Goal: Task Accomplishment & Management: Complete application form

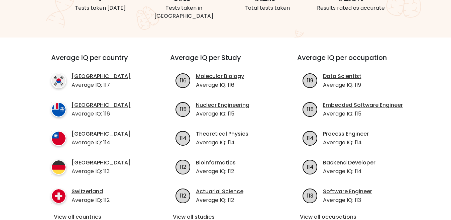
scroll to position [301, 0]
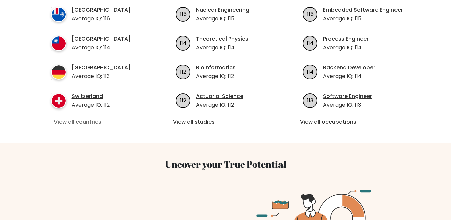
click at [80, 118] on link "View all countries" at bounding box center [99, 122] width 90 height 8
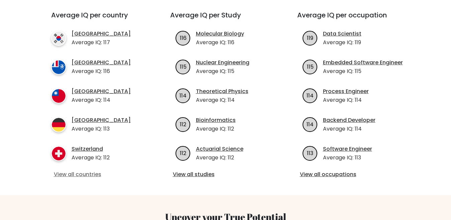
scroll to position [167, 0]
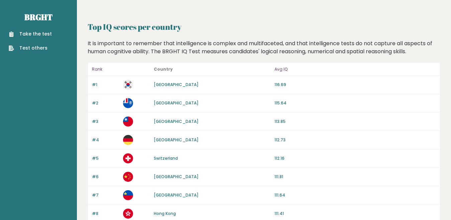
click at [44, 34] on link "Take the test" at bounding box center [30, 33] width 43 height 7
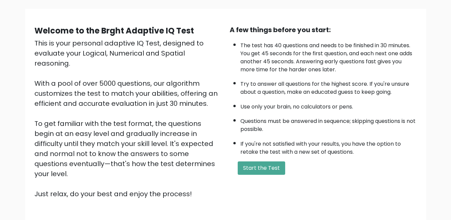
scroll to position [87, 0]
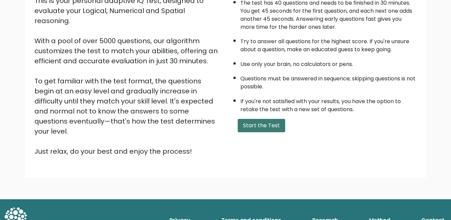
click at [254, 120] on button "Start the Test" at bounding box center [261, 125] width 47 height 13
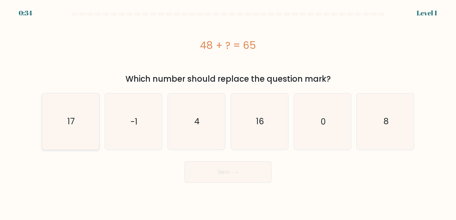
click at [86, 119] on icon "17" at bounding box center [71, 121] width 56 height 56
click at [228, 112] on input "a. 17" at bounding box center [228, 111] width 0 height 2
radio input "true"
click at [243, 180] on button "Next" at bounding box center [228, 171] width 87 height 21
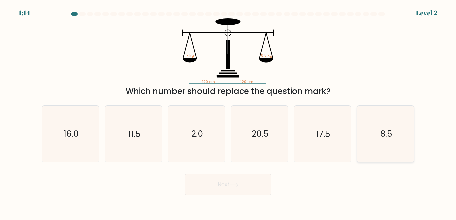
click at [386, 139] on text "8.5" at bounding box center [387, 134] width 12 height 12
click at [229, 112] on input "f. 8.5" at bounding box center [228, 111] width 0 height 2
radio input "true"
click at [242, 187] on button "Next" at bounding box center [228, 183] width 87 height 21
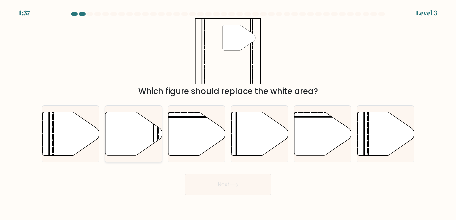
click at [148, 133] on icon at bounding box center [133, 134] width 57 height 44
click at [228, 112] on input "b." at bounding box center [228, 111] width 0 height 2
radio input "true"
click at [233, 188] on button "Next" at bounding box center [228, 183] width 87 height 21
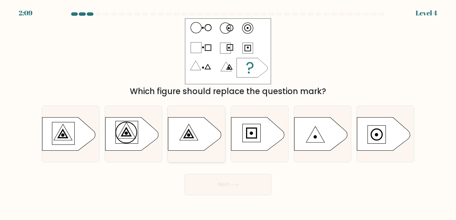
click at [204, 131] on icon at bounding box center [194, 133] width 53 height 33
click at [228, 112] on input "c." at bounding box center [228, 111] width 0 height 2
radio input "true"
click at [214, 182] on button "Next" at bounding box center [228, 183] width 87 height 21
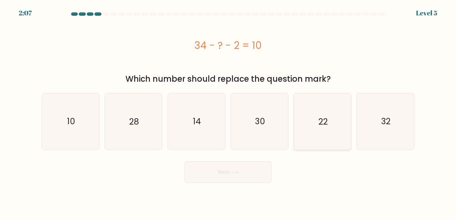
click at [310, 120] on icon "22" at bounding box center [323, 121] width 56 height 56
click at [229, 112] on input "e. 22" at bounding box center [228, 111] width 0 height 2
radio input "true"
click at [226, 174] on button "Next" at bounding box center [228, 171] width 87 height 21
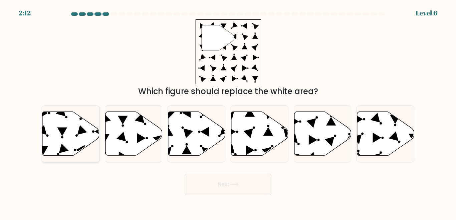
click at [89, 135] on icon at bounding box center [70, 134] width 57 height 44
click at [228, 112] on input "a." at bounding box center [228, 111] width 0 height 2
radio input "true"
click at [246, 185] on button "Next" at bounding box center [228, 183] width 87 height 21
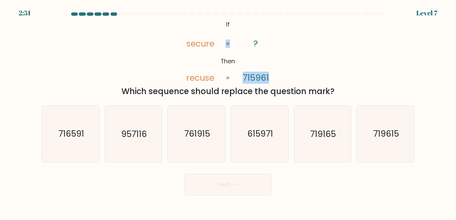
drag, startPoint x: 258, startPoint y: 44, endPoint x: 236, endPoint y: 44, distance: 22.1
click at [236, 44] on icon "@import url('https://fonts.googleapis.com/css?family=Abril+Fatface:400,100,100i…" at bounding box center [228, 51] width 107 height 66
click at [227, 56] on icon "@import url('https://fonts.googleapis.com/css?family=Abril+Fatface:400,100,100i…" at bounding box center [228, 51] width 107 height 66
drag, startPoint x: 215, startPoint y: 62, endPoint x: 237, endPoint y: 61, distance: 21.8
click at [237, 61] on icon "@import url('https://fonts.googleapis.com/css?family=Abril+Fatface:400,100,100i…" at bounding box center [228, 51] width 107 height 66
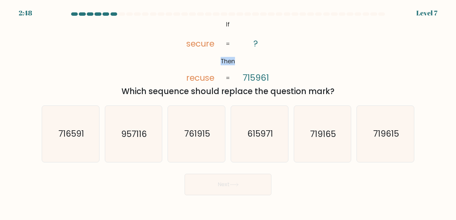
click at [234, 64] on tspan "Then" at bounding box center [228, 61] width 14 height 8
click at [210, 78] on tspan "recuse" at bounding box center [200, 77] width 28 height 12
click at [251, 126] on icon "615971" at bounding box center [260, 134] width 56 height 56
click at [229, 112] on input "d. 615971" at bounding box center [228, 111] width 0 height 2
radio input "true"
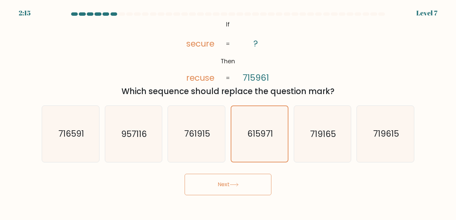
click at [225, 185] on button "Next" at bounding box center [228, 183] width 87 height 21
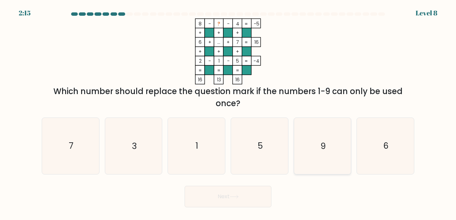
click at [316, 143] on icon "9" at bounding box center [323, 146] width 56 height 56
click at [229, 112] on input "e. 9" at bounding box center [228, 111] width 0 height 2
radio input "true"
click at [224, 191] on button "Next" at bounding box center [228, 195] width 87 height 21
click at [228, 197] on button "Next" at bounding box center [228, 195] width 87 height 21
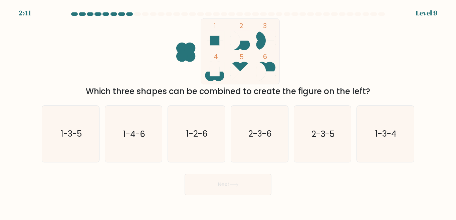
drag, startPoint x: 170, startPoint y: 93, endPoint x: 353, endPoint y: 86, distance: 182.5
click at [353, 86] on div "Which three shapes can be combined to create the figure on the left?" at bounding box center [228, 91] width 365 height 12
click at [356, 86] on div "Which three shapes can be combined to create the figure on the left?" at bounding box center [228, 91] width 365 height 12
click at [258, 135] on text "2-3-6" at bounding box center [260, 134] width 23 height 12
click at [229, 112] on input "d. 2-3-6" at bounding box center [228, 111] width 0 height 2
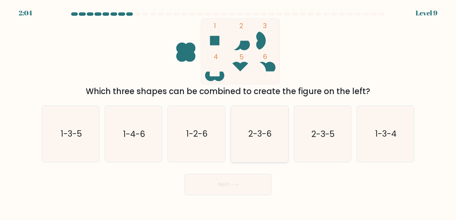
radio input "true"
click at [235, 189] on button "Next" at bounding box center [228, 183] width 87 height 21
click at [219, 185] on button "Next" at bounding box center [228, 183] width 87 height 21
click at [232, 187] on button "Next" at bounding box center [228, 183] width 87 height 21
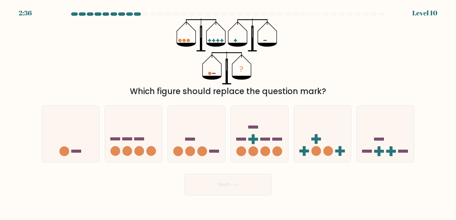
click at [335, 68] on div "? Which figure should replace the question mark?" at bounding box center [228, 57] width 381 height 79
click at [60, 144] on icon at bounding box center [70, 133] width 57 height 47
click at [228, 112] on input "a." at bounding box center [228, 111] width 0 height 2
radio input "true"
click at [241, 187] on button "Next" at bounding box center [228, 183] width 87 height 21
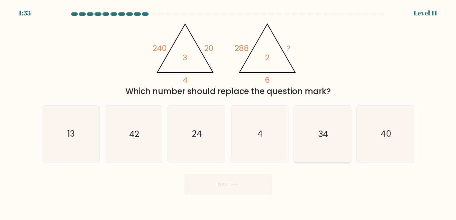
click at [307, 119] on icon "34" at bounding box center [323, 134] width 56 height 56
click at [229, 112] on input "e. 34" at bounding box center [228, 111] width 0 height 2
radio input "true"
click at [246, 181] on button "Next" at bounding box center [228, 183] width 87 height 21
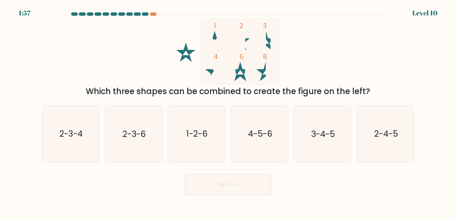
drag, startPoint x: 129, startPoint y: 92, endPoint x: 365, endPoint y: 87, distance: 235.9
click at [365, 87] on div "Which three shapes can be combined to create the figure on the left?" at bounding box center [228, 91] width 365 height 12
click at [137, 141] on icon "2-3-6" at bounding box center [134, 134] width 56 height 56
click at [228, 112] on input "b. 2-3-6" at bounding box center [228, 111] width 0 height 2
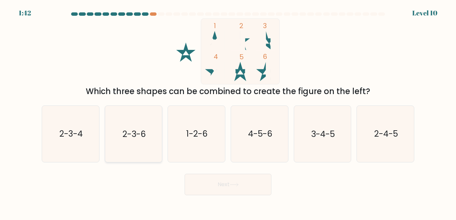
radio input "true"
click at [215, 186] on button "Next" at bounding box center [228, 183] width 87 height 21
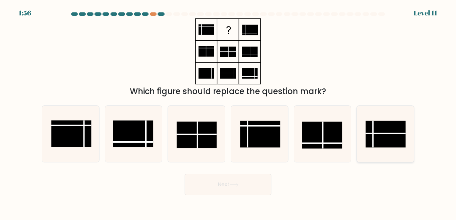
click at [392, 139] on rect at bounding box center [386, 134] width 40 height 27
click at [229, 112] on input "f." at bounding box center [228, 111] width 0 height 2
radio input "true"
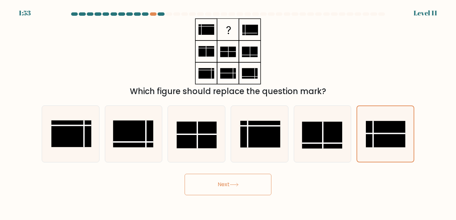
click at [223, 187] on button "Next" at bounding box center [228, 183] width 87 height 21
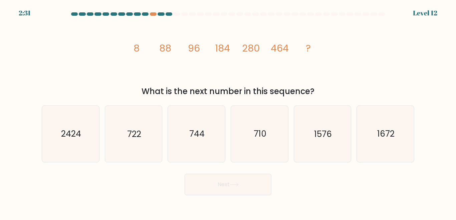
click at [137, 48] on tspan "8" at bounding box center [137, 47] width 6 height 13
click at [152, 48] on icon "image/svg+xml 8 88 96 184 280 464 ?" at bounding box center [228, 51] width 200 height 66
click at [133, 49] on icon "image/svg+xml 8 88 96 184 280 464 ?" at bounding box center [228, 51] width 200 height 66
drag, startPoint x: 189, startPoint y: 48, endPoint x: 202, endPoint y: 48, distance: 13.0
click at [202, 48] on icon "image/svg+xml 8 88 96 184 280 464 ?" at bounding box center [228, 51] width 200 height 66
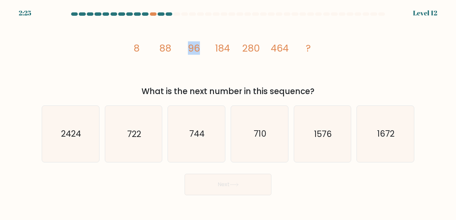
click at [202, 48] on icon "image/svg+xml 8 88 96 184 280 464 ?" at bounding box center [228, 51] width 200 height 66
drag, startPoint x: 162, startPoint y: 50, endPoint x: 176, endPoint y: 50, distance: 14.0
click at [176, 50] on icon "image/svg+xml 8 88 96 184 280 464 ?" at bounding box center [228, 51] width 200 height 66
click at [148, 135] on icon "722" at bounding box center [134, 134] width 56 height 56
click at [228, 112] on input "b. 722" at bounding box center [228, 111] width 0 height 2
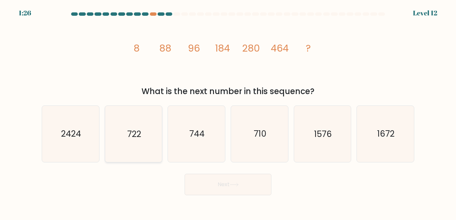
radio input "true"
click at [227, 178] on button "Next" at bounding box center [228, 183] width 87 height 21
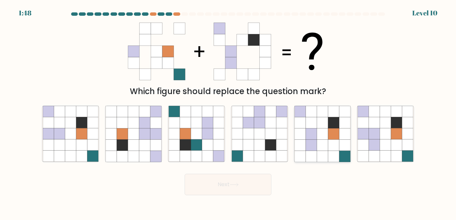
click at [324, 136] on icon at bounding box center [322, 133] width 11 height 11
click at [229, 112] on input "e." at bounding box center [228, 111] width 0 height 2
radio input "true"
click at [371, 137] on icon at bounding box center [374, 133] width 11 height 11
click at [229, 112] on input "f." at bounding box center [228, 111] width 0 height 2
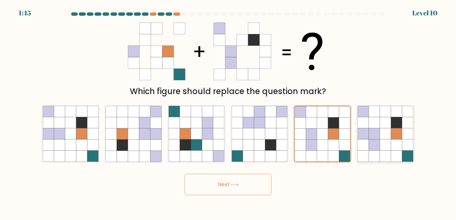
radio input "true"
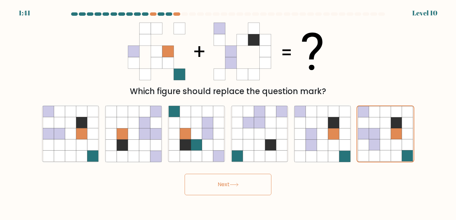
click at [253, 183] on button "Next" at bounding box center [228, 183] width 87 height 21
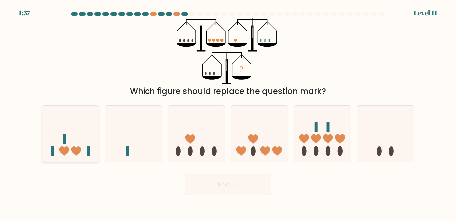
click at [93, 154] on icon at bounding box center [70, 133] width 57 height 47
click at [228, 112] on input "a." at bounding box center [228, 111] width 0 height 2
radio input "true"
click at [213, 181] on button "Next" at bounding box center [228, 183] width 87 height 21
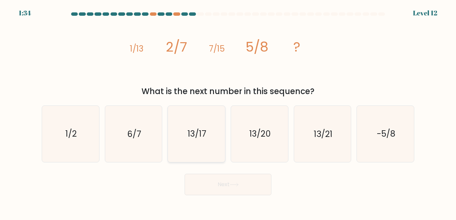
click at [199, 142] on icon "13/17" at bounding box center [197, 134] width 56 height 56
click at [228, 112] on input "c. 13/17" at bounding box center [228, 111] width 0 height 2
radio input "true"
click at [239, 183] on icon at bounding box center [234, 184] width 9 height 4
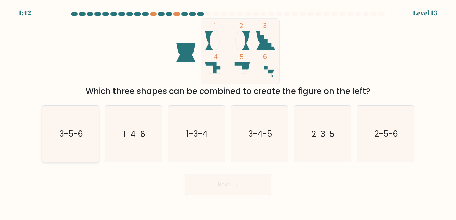
click at [74, 150] on icon "3-5-6" at bounding box center [71, 134] width 56 height 56
click at [228, 112] on input "a. 3-5-6" at bounding box center [228, 111] width 0 height 2
radio input "true"
click at [240, 179] on button "Next" at bounding box center [228, 183] width 87 height 21
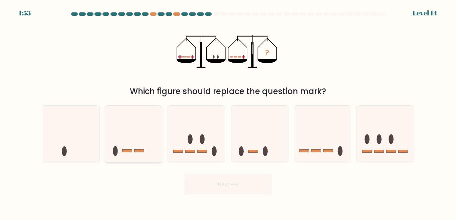
click at [142, 146] on icon at bounding box center [133, 133] width 57 height 47
click at [228, 112] on input "b." at bounding box center [228, 111] width 0 height 2
radio input "true"
click at [260, 190] on button "Next" at bounding box center [228, 183] width 87 height 21
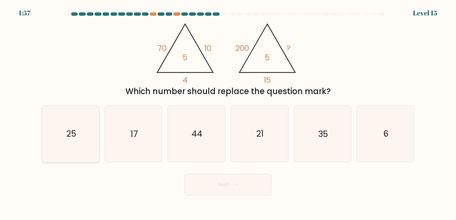
click at [65, 127] on icon "25" at bounding box center [71, 134] width 56 height 56
click at [228, 112] on input "a. 25" at bounding box center [228, 111] width 0 height 2
radio input "true"
click at [199, 181] on button "Next" at bounding box center [228, 183] width 87 height 21
click at [221, 181] on button "Next" at bounding box center [228, 183] width 87 height 21
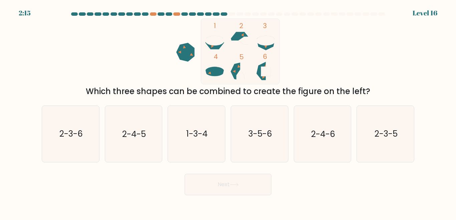
drag, startPoint x: 323, startPoint y: 92, endPoint x: 342, endPoint y: 92, distance: 18.7
click at [342, 92] on div "Which three shapes can be combined to create the figure on the left?" at bounding box center [228, 91] width 365 height 12
click at [195, 143] on icon "1-3-4" at bounding box center [197, 134] width 56 height 56
click at [211, 151] on icon "1-3-4" at bounding box center [197, 134] width 56 height 56
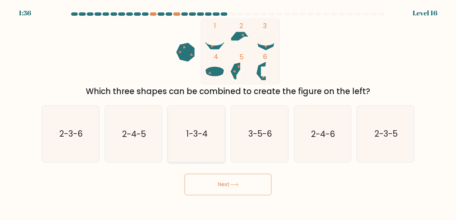
click at [228, 112] on input "c. 1-3-4" at bounding box center [228, 111] width 0 height 2
radio input "true"
click at [219, 179] on button "Next" at bounding box center [228, 183] width 87 height 21
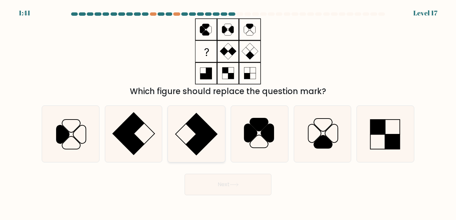
click at [186, 144] on rect at bounding box center [196, 144] width 21 height 21
click at [228, 112] on input "c." at bounding box center [228, 111] width 0 height 2
radio input "true"
click at [209, 174] on button "Next" at bounding box center [228, 183] width 87 height 21
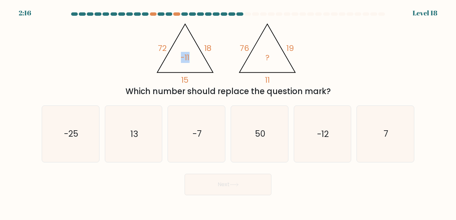
drag, startPoint x: 190, startPoint y: 57, endPoint x: 176, endPoint y: 62, distance: 14.6
click at [176, 62] on icon "@import url('https://fonts.googleapis.com/css?family=Abril+Fatface:400,100,100i…" at bounding box center [227, 51] width 151 height 66
click at [182, 58] on tspan "-11" at bounding box center [185, 57] width 9 height 11
drag, startPoint x: 166, startPoint y: 48, endPoint x: 153, endPoint y: 46, distance: 13.1
click at [153, 46] on icon "@import url('https://fonts.googleapis.com/css?family=Abril+Fatface:400,100,100i…" at bounding box center [227, 51] width 151 height 66
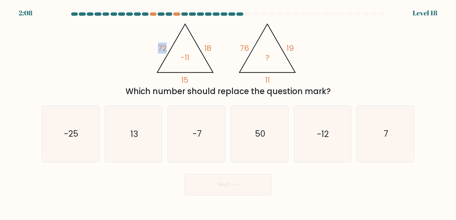
click at [164, 46] on tspan "72" at bounding box center [162, 47] width 9 height 11
click at [189, 139] on icon "-7" at bounding box center [197, 134] width 56 height 56
click at [228, 112] on input "c. -7" at bounding box center [228, 111] width 0 height 2
radio input "true"
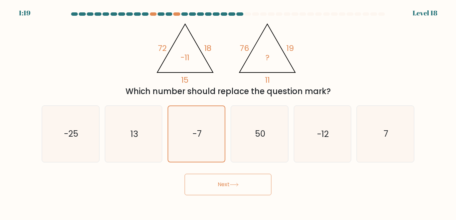
click at [224, 182] on button "Next" at bounding box center [228, 183] width 87 height 21
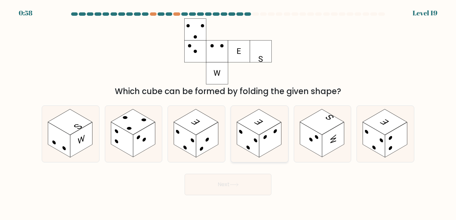
click at [247, 143] on rect at bounding box center [248, 139] width 22 height 35
click at [229, 112] on input "d." at bounding box center [228, 111] width 0 height 2
radio input "true"
click at [248, 179] on button "Next" at bounding box center [228, 183] width 87 height 21
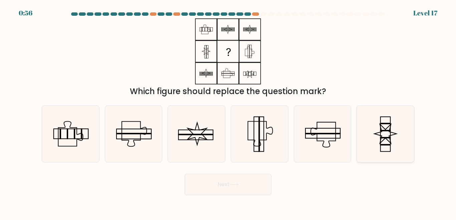
click at [378, 132] on icon at bounding box center [386, 133] width 22 height 19
click at [229, 112] on input "f." at bounding box center [228, 111] width 0 height 2
radio input "true"
click at [227, 193] on button "Next" at bounding box center [228, 183] width 87 height 21
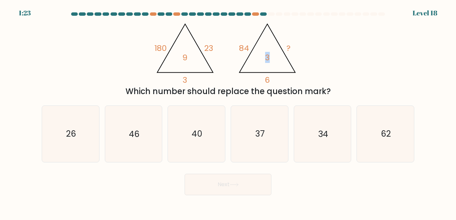
drag, startPoint x: 268, startPoint y: 53, endPoint x: 271, endPoint y: 55, distance: 3.4
click at [271, 55] on icon "@import url('https://fonts.googleapis.com/css?family=Abril+Fatface:400,100,100i…" at bounding box center [227, 51] width 151 height 66
drag, startPoint x: 237, startPoint y: 45, endPoint x: 249, endPoint y: 48, distance: 12.8
click at [249, 48] on icon "@import url('https://fonts.googleapis.com/css?family=Abril+Fatface:400,100,100i…" at bounding box center [227, 51] width 151 height 66
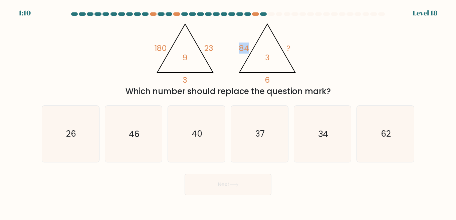
click at [250, 48] on icon "@import url('https://fonts.googleapis.com/css?family=Abril+Fatface:400,100,100i…" at bounding box center [227, 51] width 151 height 66
drag, startPoint x: 237, startPoint y: 49, endPoint x: 252, endPoint y: 46, distance: 15.4
click at [252, 46] on icon "@import url('https://fonts.googleapis.com/css?family=Abril+Fatface:400,100,100i…" at bounding box center [227, 51] width 151 height 66
click at [268, 56] on tspan "3" at bounding box center [267, 57] width 5 height 11
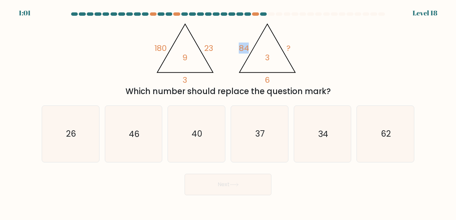
drag, startPoint x: 239, startPoint y: 45, endPoint x: 250, endPoint y: 48, distance: 11.6
click at [250, 48] on icon "@import url('https://fonts.googleapis.com/css?family=Abril+Fatface:400,100,100i…" at bounding box center [227, 51] width 151 height 66
click at [240, 48] on tspan "84" at bounding box center [244, 47] width 10 height 11
click at [75, 130] on text "26" at bounding box center [71, 134] width 10 height 12
click at [228, 112] on input "a. 26" at bounding box center [228, 111] width 0 height 2
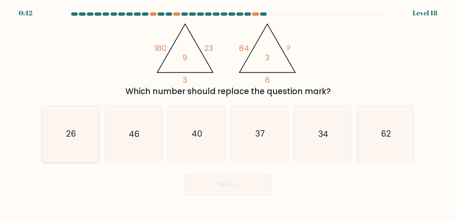
radio input "true"
click at [270, 57] on tspan "3" at bounding box center [267, 57] width 5 height 11
click at [270, 56] on tspan "3" at bounding box center [267, 57] width 5 height 11
click at [304, 129] on icon "34" at bounding box center [323, 134] width 56 height 56
click at [229, 112] on input "e. 34" at bounding box center [228, 111] width 0 height 2
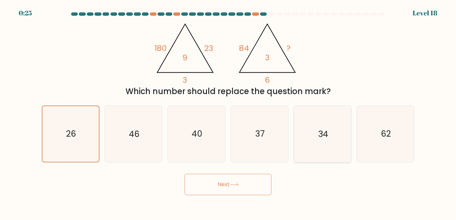
radio input "true"
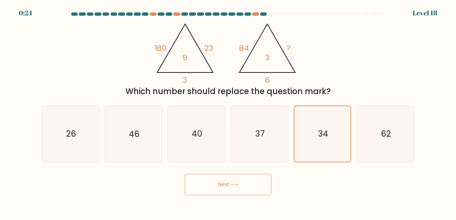
click at [242, 189] on button "Next" at bounding box center [228, 183] width 87 height 21
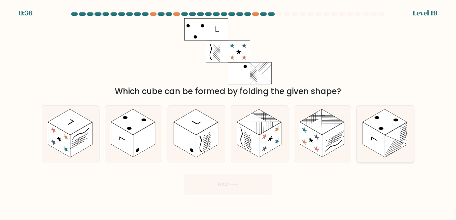
click at [389, 145] on rect at bounding box center [396, 139] width 22 height 35
click at [229, 112] on input "f." at bounding box center [228, 111] width 0 height 2
radio input "true"
click at [248, 185] on button "Next" at bounding box center [228, 183] width 87 height 21
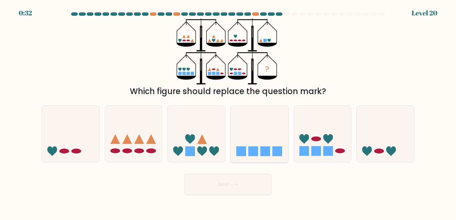
click at [248, 147] on icon at bounding box center [259, 133] width 57 height 47
click at [229, 112] on input "d." at bounding box center [228, 111] width 0 height 2
radio input "true"
click at [236, 181] on button "Next" at bounding box center [228, 183] width 87 height 21
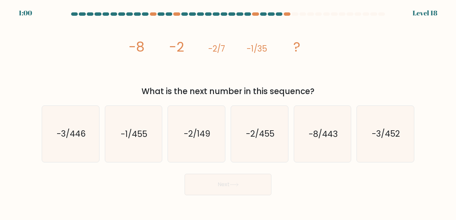
click at [152, 45] on icon "image/svg+xml -8 -2 -2/7 -1/35 ?" at bounding box center [228, 51] width 200 height 66
click at [174, 44] on tspan "-2" at bounding box center [176, 46] width 15 height 19
drag, startPoint x: 170, startPoint y: 46, endPoint x: 193, endPoint y: 46, distance: 23.1
click at [193, 46] on icon "image/svg+xml -8 -2 -2/7 -1/35 ?" at bounding box center [228, 51] width 200 height 66
click at [206, 48] on icon "image/svg+xml -8 -2 -2/7 -1/35 ?" at bounding box center [228, 51] width 200 height 66
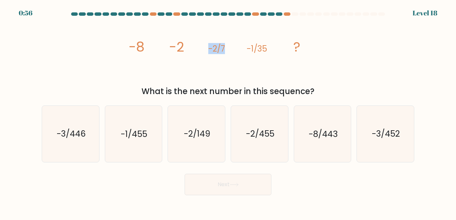
drag, startPoint x: 206, startPoint y: 48, endPoint x: 220, endPoint y: 49, distance: 13.4
click at [220, 49] on icon "image/svg+xml -8 -2 -2/7 -1/35 ?" at bounding box center [228, 51] width 200 height 66
click at [224, 50] on tspan "-2/7" at bounding box center [216, 48] width 17 height 11
drag, startPoint x: 259, startPoint y: 50, endPoint x: 267, endPoint y: 50, distance: 8.4
click at [267, 50] on tspan "-1/35" at bounding box center [257, 48] width 20 height 11
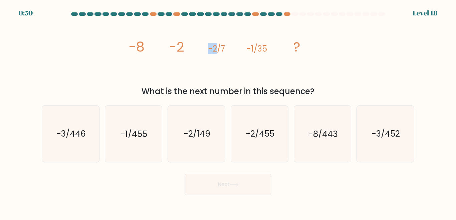
drag, startPoint x: 215, startPoint y: 48, endPoint x: 206, endPoint y: 46, distance: 9.2
click at [206, 46] on icon "image/svg+xml -8 -2 -2/7 -1/35 ?" at bounding box center [228, 51] width 200 height 66
drag, startPoint x: 153, startPoint y: 41, endPoint x: 139, endPoint y: 46, distance: 14.7
click at [139, 46] on icon "image/svg+xml -8 -2 -2/7 -1/35 ?" at bounding box center [228, 51] width 200 height 66
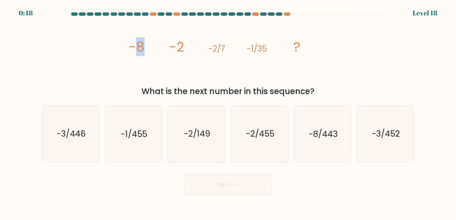
click at [139, 46] on tspan "-8" at bounding box center [137, 46] width 16 height 19
drag, startPoint x: 186, startPoint y: 48, endPoint x: 171, endPoint y: 48, distance: 15.7
click at [171, 48] on icon "image/svg+xml -8 -2 -2/7 -1/35 ?" at bounding box center [228, 51] width 200 height 66
drag, startPoint x: 226, startPoint y: 47, endPoint x: 222, endPoint y: 47, distance: 3.4
click at [222, 47] on tspan "-2/7" at bounding box center [216, 48] width 17 height 11
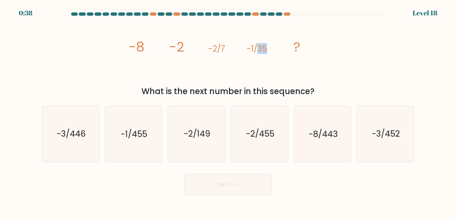
drag, startPoint x: 270, startPoint y: 52, endPoint x: 257, endPoint y: 52, distance: 13.7
click at [257, 52] on icon "image/svg+xml -8 -2 -2/7 -1/35 ?" at bounding box center [228, 51] width 200 height 66
click at [259, 138] on text "-2/455" at bounding box center [260, 134] width 28 height 12
click at [229, 112] on input "d. -2/455" at bounding box center [228, 111] width 0 height 2
radio input "true"
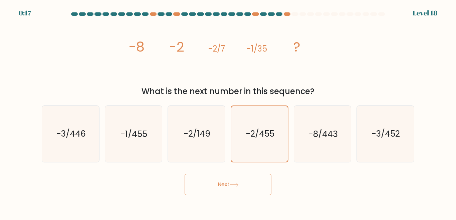
click at [220, 186] on button "Next" at bounding box center [228, 183] width 87 height 21
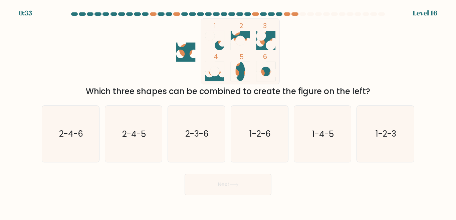
click at [217, 74] on circle at bounding box center [215, 71] width 10 height 10
click at [140, 129] on text "2-4-5" at bounding box center [134, 134] width 24 height 12
click at [228, 112] on input "b. 2-4-5" at bounding box center [228, 111] width 0 height 2
radio input "true"
click at [255, 191] on button "Next" at bounding box center [228, 183] width 87 height 21
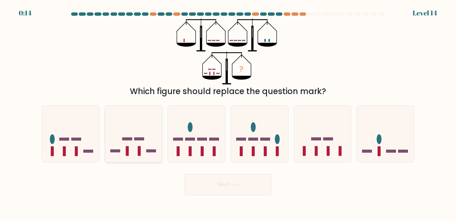
click at [121, 146] on icon at bounding box center [133, 133] width 57 height 47
click at [228, 112] on input "b." at bounding box center [228, 111] width 0 height 2
radio input "true"
click at [228, 185] on button "Next" at bounding box center [228, 183] width 87 height 21
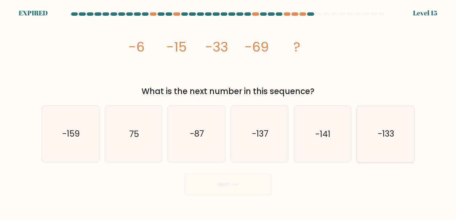
click at [398, 121] on icon "-133" at bounding box center [386, 134] width 56 height 56
click at [229, 112] on input "f. -133" at bounding box center [228, 111] width 0 height 2
radio input "true"
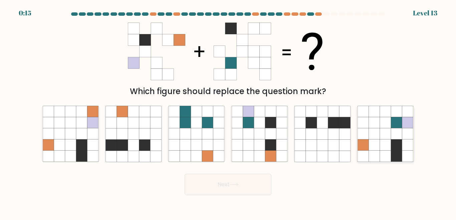
click at [367, 146] on icon at bounding box center [363, 144] width 11 height 11
click at [229, 112] on input "f." at bounding box center [228, 111] width 0 height 2
radio input "true"
click at [210, 186] on button "Next" at bounding box center [228, 183] width 87 height 21
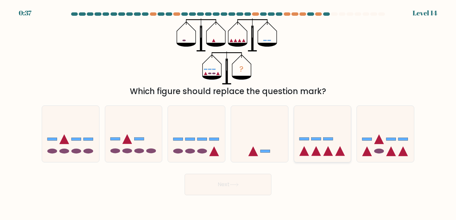
click at [326, 154] on icon at bounding box center [328, 151] width 10 height 10
click at [229, 112] on input "e." at bounding box center [228, 111] width 0 height 2
radio input "true"
click at [206, 184] on button "Next" at bounding box center [228, 183] width 87 height 21
click at [262, 187] on button "Next" at bounding box center [228, 183] width 87 height 21
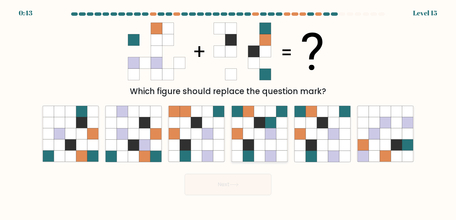
click at [278, 138] on icon at bounding box center [281, 133] width 11 height 11
click at [229, 112] on input "d." at bounding box center [228, 111] width 0 height 2
radio input "true"
click at [315, 137] on icon at bounding box center [311, 133] width 11 height 11
click at [229, 112] on input "e." at bounding box center [228, 111] width 0 height 2
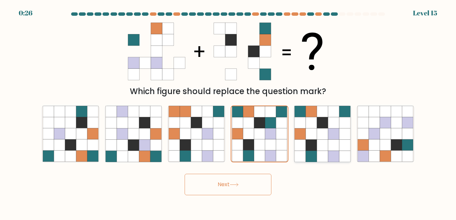
radio input "true"
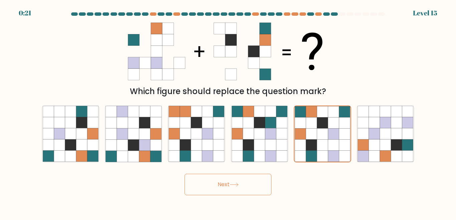
click at [236, 183] on icon at bounding box center [234, 184] width 9 height 4
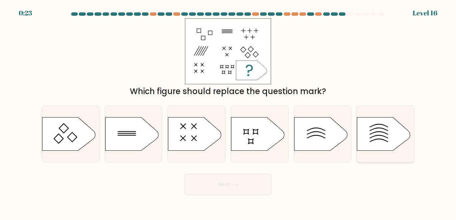
click at [369, 136] on icon at bounding box center [383, 133] width 53 height 33
click at [229, 112] on input "f." at bounding box center [228, 111] width 0 height 2
radio input "true"
click at [226, 184] on button "Next" at bounding box center [228, 183] width 87 height 21
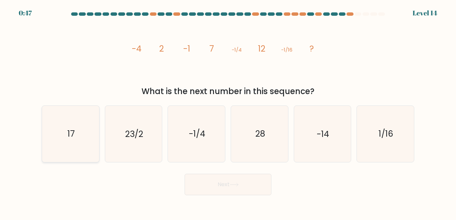
click at [66, 125] on icon "17" at bounding box center [71, 134] width 56 height 56
click at [228, 112] on input "a. 17" at bounding box center [228, 111] width 0 height 2
radio input "true"
click at [232, 185] on icon at bounding box center [234, 184] width 9 height 4
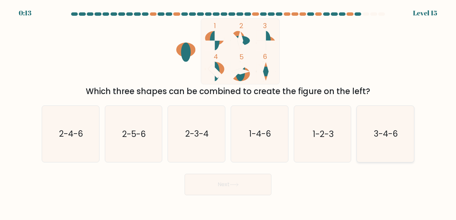
click at [368, 143] on icon "3-4-6" at bounding box center [386, 134] width 56 height 56
click at [229, 112] on input "f. 3-4-6" at bounding box center [228, 111] width 0 height 2
radio input "true"
click at [233, 183] on icon at bounding box center [234, 184] width 9 height 4
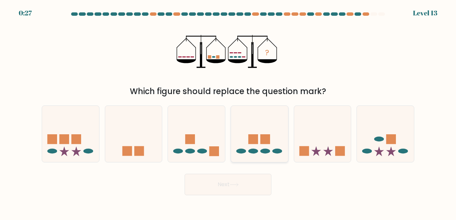
click at [238, 149] on ellipse at bounding box center [242, 150] width 10 height 5
click at [229, 112] on input "d." at bounding box center [228, 111] width 0 height 2
radio input "true"
click at [244, 190] on button "Next" at bounding box center [228, 183] width 87 height 21
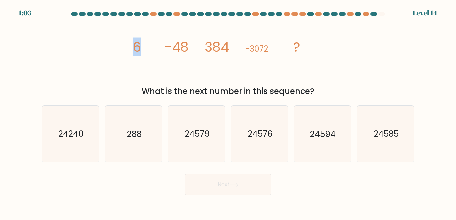
drag, startPoint x: 134, startPoint y: 46, endPoint x: 150, endPoint y: 47, distance: 16.1
click at [150, 47] on icon "image/svg+xml 6 -48 384 -3072 ?" at bounding box center [228, 51] width 200 height 66
drag, startPoint x: 203, startPoint y: 44, endPoint x: 229, endPoint y: 46, distance: 26.2
click at [229, 46] on icon "image/svg+xml 6 -48 384 -3072 ?" at bounding box center [228, 51] width 200 height 66
click at [254, 142] on icon "24576" at bounding box center [260, 134] width 56 height 56
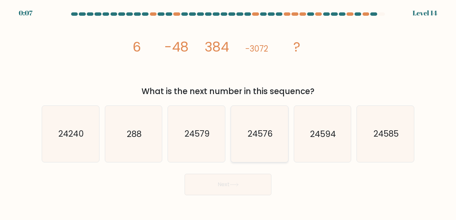
click at [229, 112] on input "d. 24576" at bounding box center [228, 111] width 0 height 2
radio input "true"
click at [248, 180] on button "Next" at bounding box center [228, 183] width 87 height 21
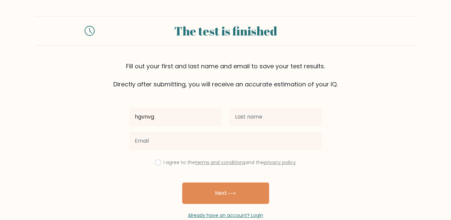
type input "hgvnvg"
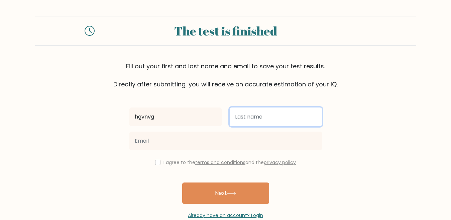
click at [250, 120] on input "text" at bounding box center [276, 116] width 92 height 19
type input "vhbnv"
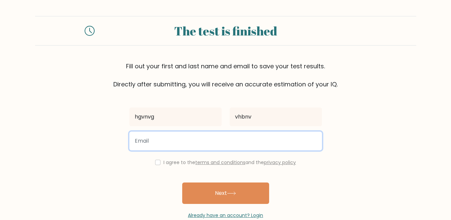
click at [235, 133] on input "email" at bounding box center [225, 140] width 192 height 19
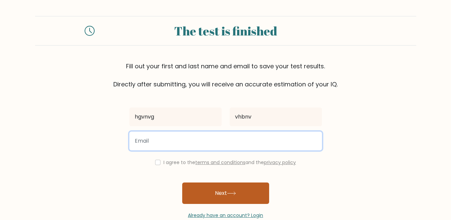
type input "mohamedashraf73@yahoo.com"
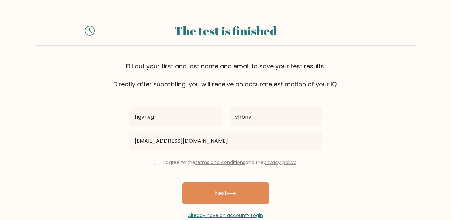
click at [161, 164] on div "I agree to the terms and conditions and the privacy policy" at bounding box center [225, 162] width 200 height 8
click at [153, 161] on div "I agree to the terms and conditions and the privacy policy" at bounding box center [225, 162] width 200 height 8
click at [156, 162] on input "checkbox" at bounding box center [157, 161] width 5 height 5
checkbox input "true"
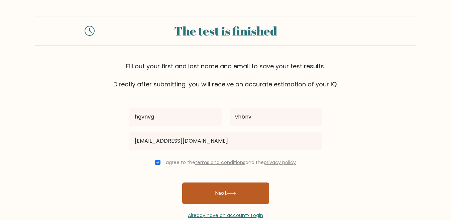
click at [256, 202] on button "Next" at bounding box center [225, 192] width 87 height 21
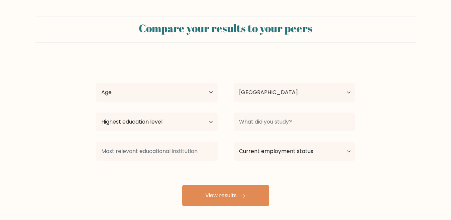
select select "EG"
click at [190, 99] on select "Age Under 18 years old 18-24 years old 25-34 years old 35-44 years old 45-54 ye…" at bounding box center [157, 92] width 122 height 19
select select "18_24"
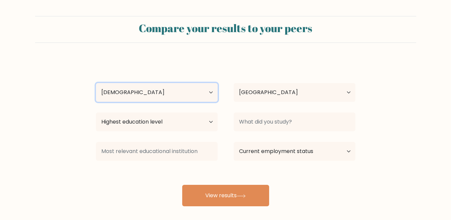
click at [96, 83] on select "Age Under 18 years old 18-24 years old 25-34 years old 35-44 years old 45-54 ye…" at bounding box center [157, 92] width 122 height 19
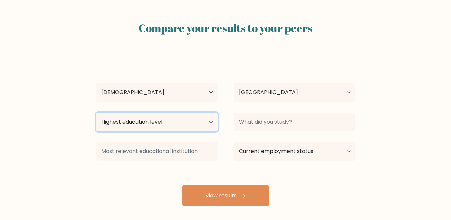
click at [190, 114] on select "Highest education level No schooling Primary Lower Secondary Upper Secondary Oc…" at bounding box center [157, 121] width 122 height 19
click at [96, 112] on select "Highest education level No schooling Primary Lower Secondary Upper Secondary Oc…" at bounding box center [157, 121] width 122 height 19
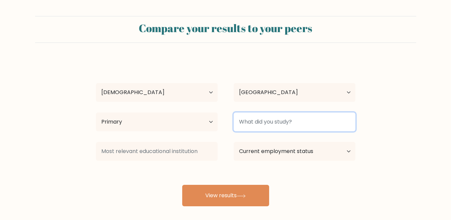
click at [274, 129] on input at bounding box center [295, 121] width 122 height 19
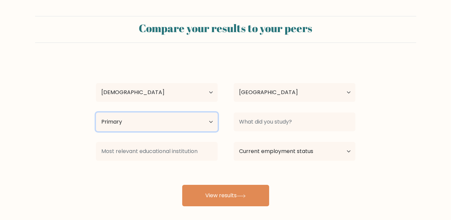
click at [167, 123] on select "Highest education level No schooling Primary Lower Secondary Upper Secondary Oc…" at bounding box center [157, 121] width 122 height 19
select select "occupation_specific"
click at [96, 112] on select "Highest education level No schooling Primary Lower Secondary Upper Secondary Oc…" at bounding box center [157, 121] width 122 height 19
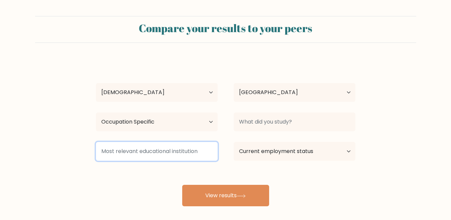
click at [174, 149] on input at bounding box center [157, 151] width 122 height 19
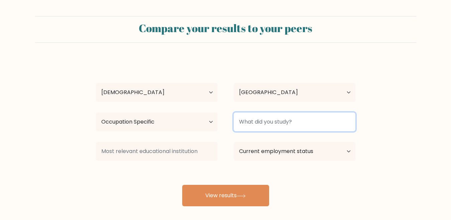
click at [321, 119] on input at bounding box center [295, 121] width 122 height 19
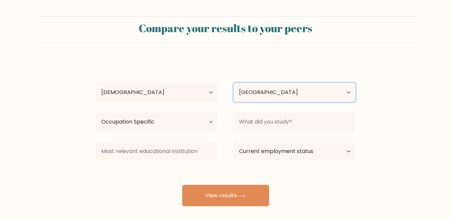
click at [342, 91] on select "Country Afghanistan Albania Algeria American Samoa Andorra Angola Anguilla Anta…" at bounding box center [295, 92] width 122 height 19
click at [348, 86] on select "Country Afghanistan Albania Algeria American Samoa Andorra Angola Anguilla Anta…" at bounding box center [295, 92] width 122 height 19
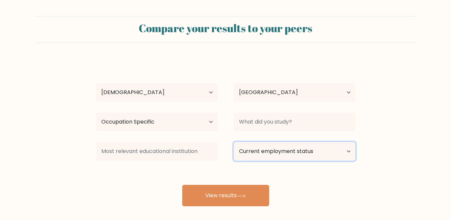
click at [349, 153] on select "Current employment status Employed Student Retired Other / prefer not to answer" at bounding box center [295, 151] width 122 height 19
select select "employed"
click at [234, 142] on select "Current employment status Employed Student Retired Other / prefer not to answer" at bounding box center [295, 151] width 122 height 19
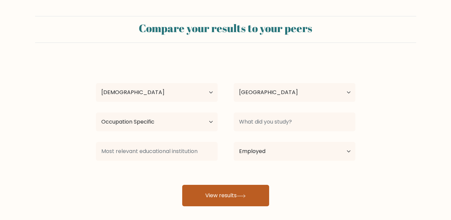
click at [194, 202] on button "View results" at bounding box center [225, 194] width 87 height 21
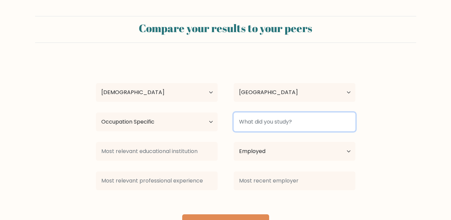
click at [260, 114] on input at bounding box center [295, 121] width 122 height 19
type input "hnv"
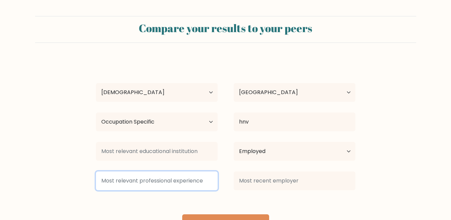
click at [203, 180] on input at bounding box center [157, 180] width 122 height 19
type input ",.m,m"
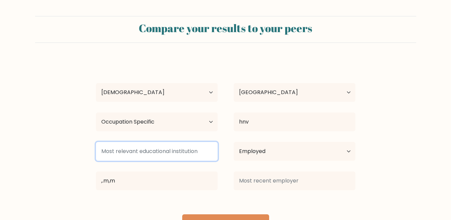
click at [192, 155] on input at bounding box center [157, 151] width 122 height 19
type input ".,m.m"
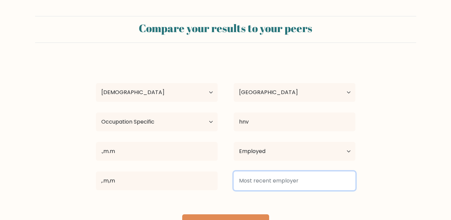
click at [267, 181] on input at bounding box center [295, 180] width 122 height 19
type input "m,.mn"
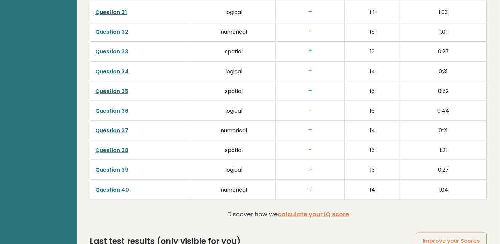
scroll to position [1183, 0]
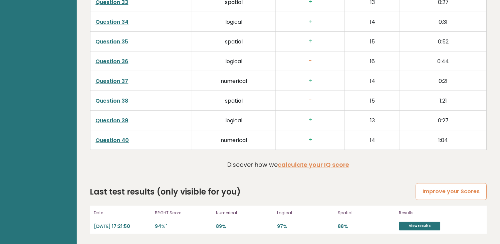
click at [439, 189] on link "Improve your Scores" at bounding box center [451, 191] width 71 height 17
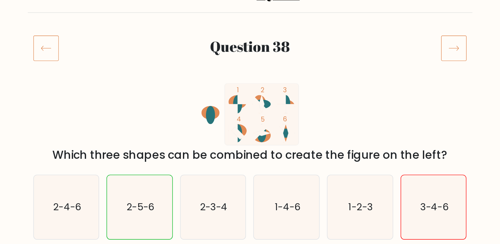
scroll to position [66, 0]
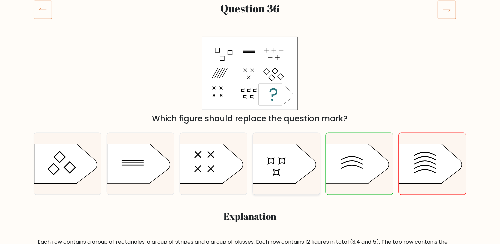
scroll to position [74, 0]
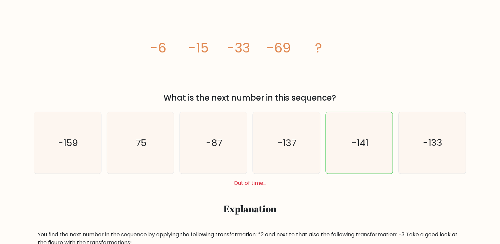
scroll to position [111, 0]
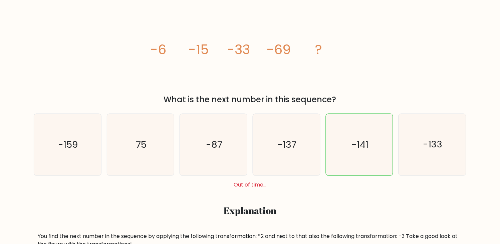
drag, startPoint x: 200, startPoint y: 55, endPoint x: 211, endPoint y: 54, distance: 11.4
click at [206, 55] on tspan "-15" at bounding box center [199, 49] width 20 height 19
click at [233, 49] on tspan "-33" at bounding box center [239, 49] width 23 height 19
drag, startPoint x: 235, startPoint y: 48, endPoint x: 247, endPoint y: 48, distance: 11.4
click at [247, 48] on tspan "-33" at bounding box center [239, 49] width 23 height 19
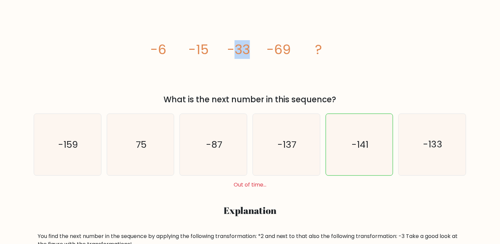
click at [254, 47] on icon "image/svg+xml -6 -15 -33 -69 ?" at bounding box center [250, 54] width 200 height 73
drag, startPoint x: 271, startPoint y: 46, endPoint x: 281, endPoint y: 47, distance: 9.8
click at [281, 47] on tspan "-69" at bounding box center [279, 49] width 24 height 19
click at [281, 52] on tspan "-69" at bounding box center [279, 49] width 24 height 19
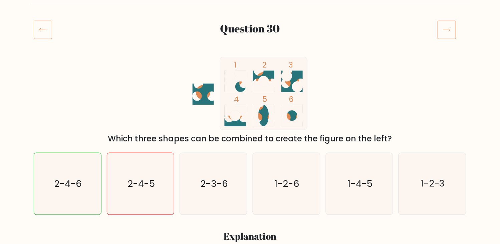
scroll to position [74, 0]
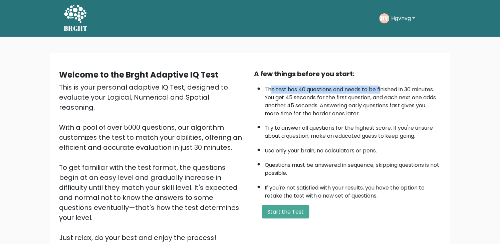
drag, startPoint x: 270, startPoint y: 88, endPoint x: 384, endPoint y: 89, distance: 114.3
click at [384, 89] on li "The test has 40 questions and needs to be finished in 30 minutes. You get 45 se…" at bounding box center [353, 99] width 176 height 35
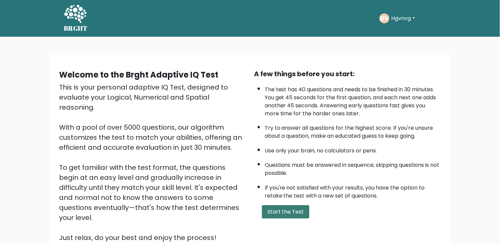
click at [294, 206] on button "Start the Test" at bounding box center [285, 211] width 47 height 13
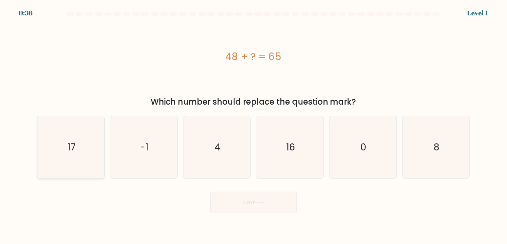
click at [78, 146] on icon "17" at bounding box center [71, 147] width 62 height 62
click at [254, 125] on input "a. 17" at bounding box center [254, 123] width 0 height 3
radio input "true"
click at [249, 199] on button "Next" at bounding box center [253, 202] width 87 height 21
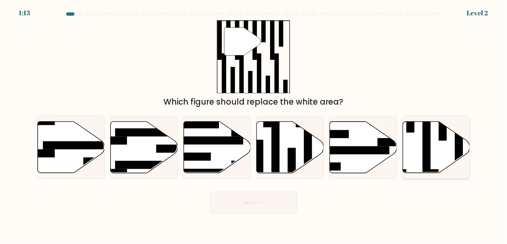
click at [434, 151] on icon at bounding box center [436, 146] width 67 height 51
click at [254, 125] on input "f." at bounding box center [254, 123] width 0 height 3
radio input "true"
click at [262, 193] on button "Next" at bounding box center [253, 202] width 87 height 21
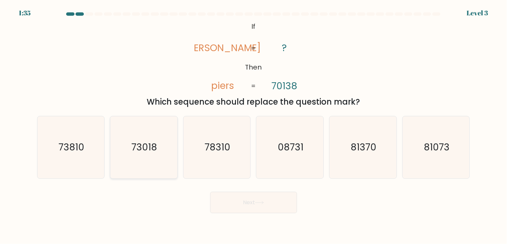
click at [134, 138] on icon "73018" at bounding box center [144, 147] width 62 height 62
click at [254, 125] on input "b. 73018" at bounding box center [254, 123] width 0 height 3
radio input "true"
click at [241, 218] on body "1:33 Level 3 If" at bounding box center [253, 122] width 507 height 244
click at [250, 206] on button "Next" at bounding box center [253, 202] width 87 height 21
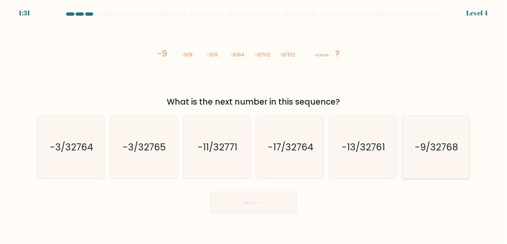
click at [433, 146] on text "-9/32768" at bounding box center [436, 147] width 43 height 13
click at [254, 125] on input "f. -9/32768" at bounding box center [254, 123] width 0 height 3
radio input "true"
click at [251, 205] on button "Next" at bounding box center [253, 202] width 87 height 21
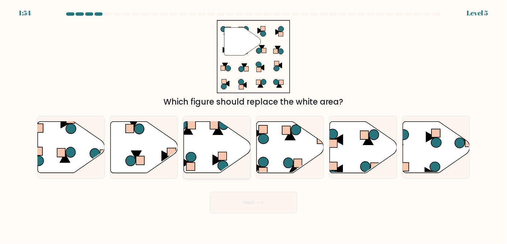
click at [228, 151] on icon at bounding box center [217, 146] width 67 height 51
click at [254, 125] on input "c." at bounding box center [254, 123] width 0 height 3
radio input "true"
click at [253, 204] on button "Next" at bounding box center [253, 202] width 87 height 21
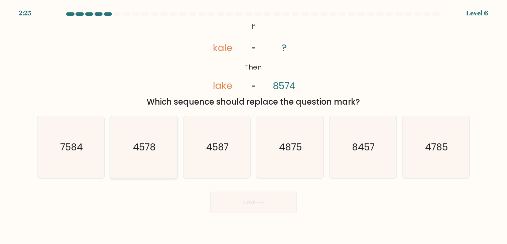
click at [113, 138] on icon "4578" at bounding box center [144, 147] width 62 height 62
click at [254, 125] on input "b. 4578" at bounding box center [254, 123] width 0 height 3
radio input "true"
click at [83, 138] on icon "7584" at bounding box center [71, 147] width 62 height 62
click at [254, 125] on input "a. 7584" at bounding box center [254, 123] width 0 height 3
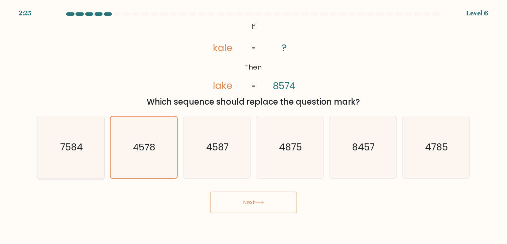
radio input "true"
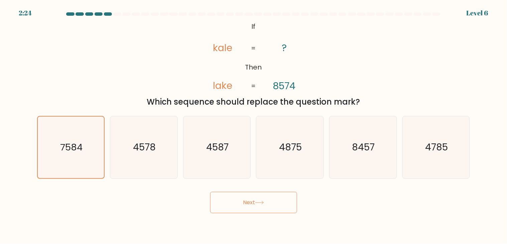
click at [248, 199] on button "Next" at bounding box center [253, 202] width 87 height 21
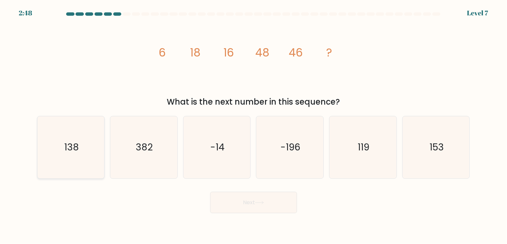
click at [66, 151] on text "138" at bounding box center [71, 147] width 15 height 13
click at [254, 125] on input "a. 138" at bounding box center [254, 123] width 0 height 3
radio input "true"
click at [224, 202] on button "Next" at bounding box center [253, 202] width 87 height 21
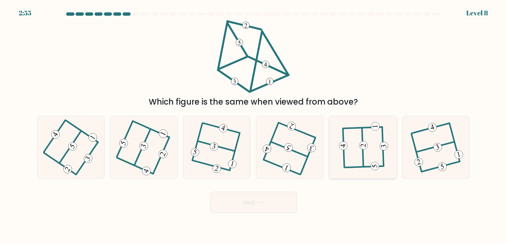
click at [379, 167] on 230 at bounding box center [375, 166] width 9 height 9
click at [254, 125] on input "e." at bounding box center [254, 123] width 0 height 3
radio input "true"
click at [266, 216] on body "2:50 Level 8" at bounding box center [253, 122] width 507 height 244
click at [272, 206] on button "Next" at bounding box center [253, 202] width 87 height 21
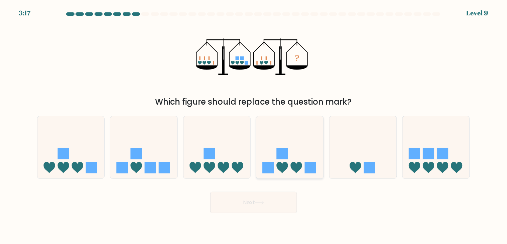
click at [301, 168] on icon at bounding box center [296, 167] width 11 height 11
click at [254, 125] on input "d." at bounding box center [254, 123] width 0 height 3
radio input "true"
click at [252, 202] on button "Next" at bounding box center [253, 202] width 87 height 21
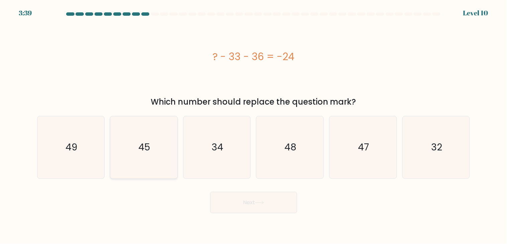
click at [151, 136] on icon "45" at bounding box center [144, 147] width 62 height 62
click at [254, 125] on input "b. 45" at bounding box center [254, 123] width 0 height 3
radio input "true"
click at [220, 195] on button "Next" at bounding box center [253, 202] width 87 height 21
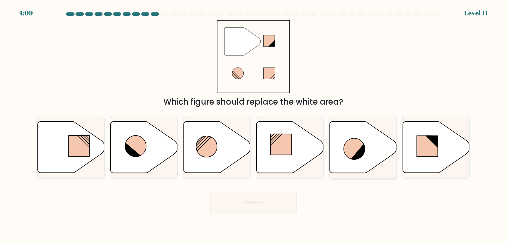
click at [358, 151] on icon at bounding box center [359, 151] width 16 height 17
click at [254, 125] on input "e." at bounding box center [254, 123] width 0 height 3
radio input "true"
click at [146, 160] on icon at bounding box center [144, 146] width 67 height 51
click at [254, 125] on input "b." at bounding box center [254, 123] width 0 height 3
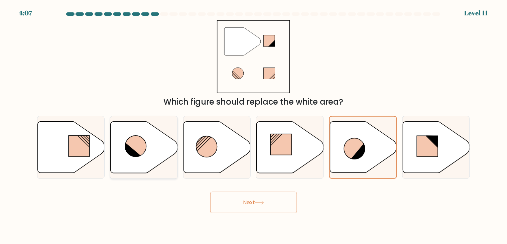
radio input "true"
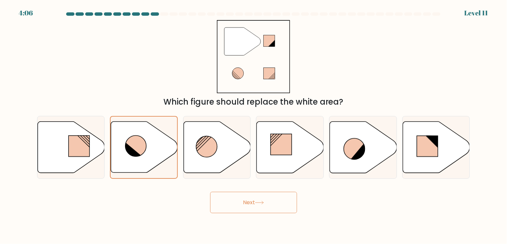
click at [255, 202] on button "Next" at bounding box center [253, 202] width 87 height 21
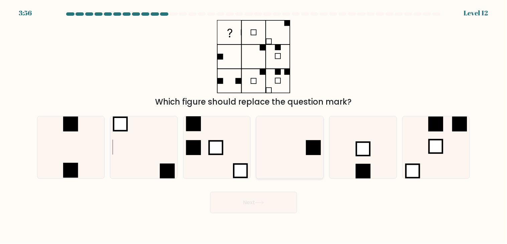
click at [316, 151] on rect at bounding box center [313, 147] width 15 height 15
click at [254, 125] on input "d." at bounding box center [254, 123] width 0 height 3
radio input "true"
click at [255, 213] on button "Next" at bounding box center [253, 202] width 87 height 21
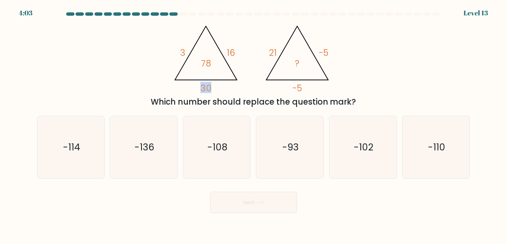
drag, startPoint x: 211, startPoint y: 88, endPoint x: 199, endPoint y: 89, distance: 11.7
click at [199, 89] on icon "@import url('https://fonts.googleapis.com/css?family=Abril+Fatface:400,100,100i…" at bounding box center [253, 56] width 168 height 73
click at [439, 156] on icon "-110" at bounding box center [436, 147] width 62 height 62
click at [254, 125] on input "f. -110" at bounding box center [254, 123] width 0 height 3
radio input "true"
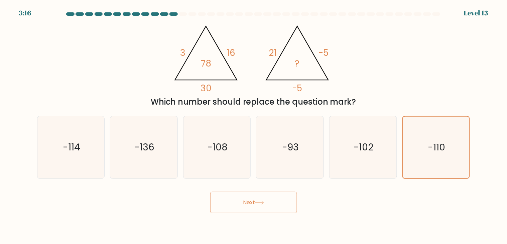
click at [253, 202] on button "Next" at bounding box center [253, 202] width 87 height 21
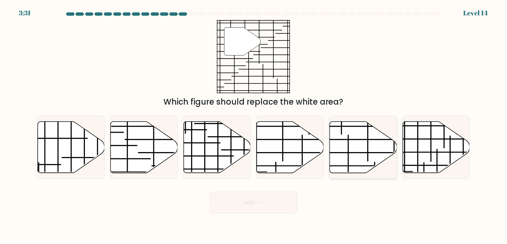
click at [369, 147] on icon at bounding box center [363, 146] width 67 height 51
click at [254, 125] on input "e." at bounding box center [254, 123] width 0 height 3
radio input "true"
click at [253, 213] on body "3:29 Level 14" at bounding box center [253, 122] width 507 height 244
click at [259, 200] on button "Next" at bounding box center [253, 202] width 87 height 21
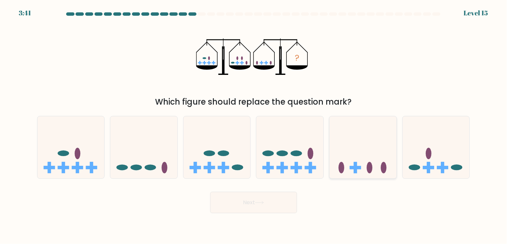
click at [373, 171] on icon at bounding box center [362, 147] width 67 height 55
click at [254, 125] on input "e." at bounding box center [254, 123] width 0 height 3
radio input "true"
click at [286, 202] on button "Next" at bounding box center [253, 202] width 87 height 21
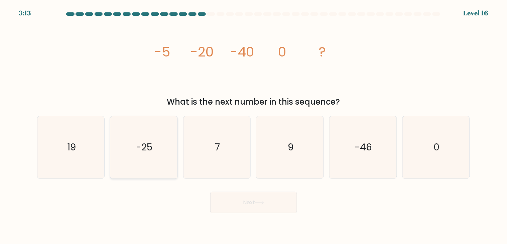
click at [138, 158] on icon "-25" at bounding box center [144, 147] width 62 height 62
click at [254, 125] on input "b. -25" at bounding box center [254, 123] width 0 height 3
radio input "true"
click at [268, 204] on button "Next" at bounding box center [253, 202] width 87 height 21
click at [285, 204] on button "Next" at bounding box center [253, 202] width 87 height 21
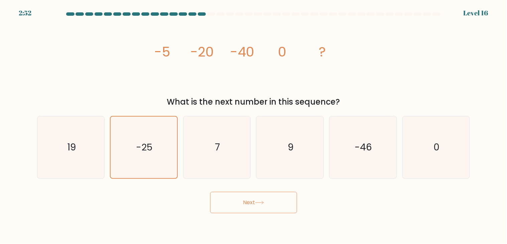
click at [263, 202] on icon at bounding box center [259, 203] width 9 height 4
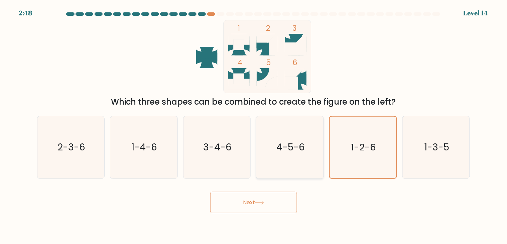
click at [286, 154] on icon "4-5-6" at bounding box center [290, 147] width 62 height 62
click at [254, 125] on input "d. 4-5-6" at bounding box center [254, 123] width 0 height 3
radio input "true"
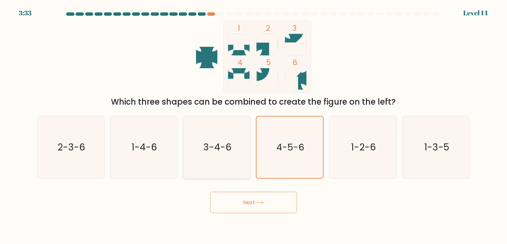
click at [228, 152] on text "3-4-6" at bounding box center [217, 147] width 28 height 13
click at [254, 125] on input "c. 3-4-6" at bounding box center [254, 123] width 0 height 3
radio input "true"
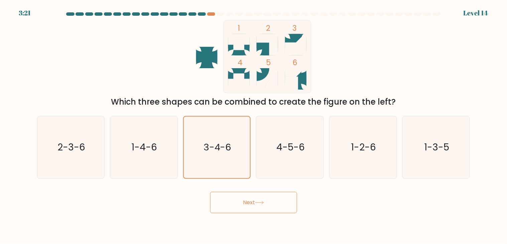
click at [271, 49] on icon at bounding box center [272, 44] width 10 height 21
click at [59, 152] on text "2-3-6" at bounding box center [71, 147] width 28 height 13
click at [254, 125] on input "a. 2-3-6" at bounding box center [254, 123] width 0 height 3
radio input "true"
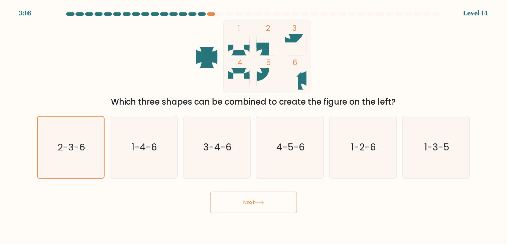
click at [233, 197] on button "Next" at bounding box center [253, 202] width 87 height 21
click at [271, 202] on button "Next" at bounding box center [253, 202] width 87 height 21
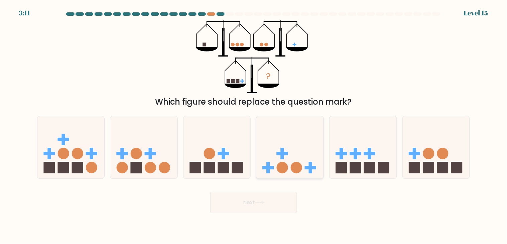
click at [282, 161] on icon at bounding box center [289, 147] width 67 height 55
click at [254, 125] on input "d." at bounding box center [254, 123] width 0 height 3
radio input "true"
click at [263, 208] on button "Next" at bounding box center [253, 202] width 87 height 21
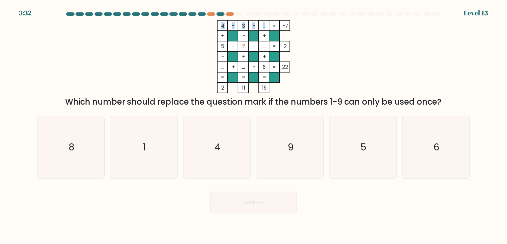
click at [261, 26] on icon "4 - 3 - ... -7 + - + 5 - ? - ... 2 - + + ... + ... + 6 = 22 = = = = 2 11 16 =" at bounding box center [253, 56] width 200 height 73
click at [261, 31] on rect at bounding box center [264, 36] width 10 height 10
drag, startPoint x: 265, startPoint y: 49, endPoint x: 259, endPoint y: 49, distance: 6.0
click at [259, 49] on icon "4 - 3 - ... -7 + - + 5 - ? - ... 2 - + + ... + ... + 6 = 22 = = = = 2 11 16 =" at bounding box center [253, 56] width 200 height 73
click at [260, 48] on rect at bounding box center [264, 46] width 10 height 10
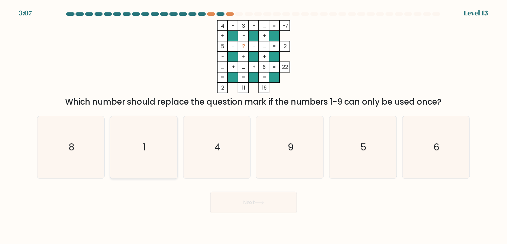
click at [156, 150] on icon "1" at bounding box center [144, 147] width 62 height 62
click at [254, 125] on input "b. 1" at bounding box center [254, 123] width 0 height 3
radio input "true"
click at [260, 200] on button "Next" at bounding box center [253, 202] width 87 height 21
click at [274, 198] on button "Next" at bounding box center [253, 202] width 87 height 21
